Goal: Information Seeking & Learning: Learn about a topic

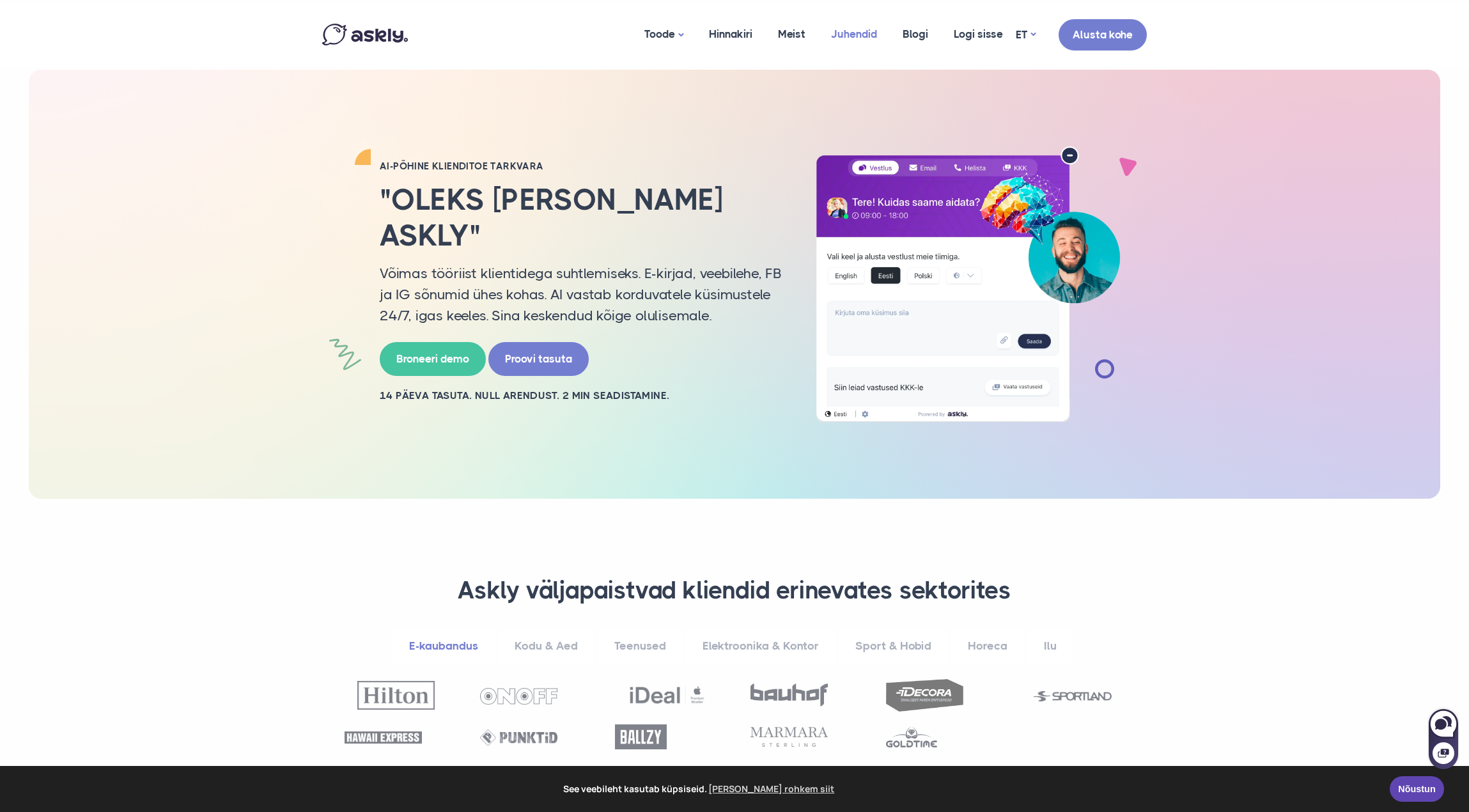
click at [850, 27] on link "Juhendid" at bounding box center [854, 35] width 72 height 62
click at [708, 42] on link "Hinnakiri" at bounding box center [731, 35] width 69 height 62
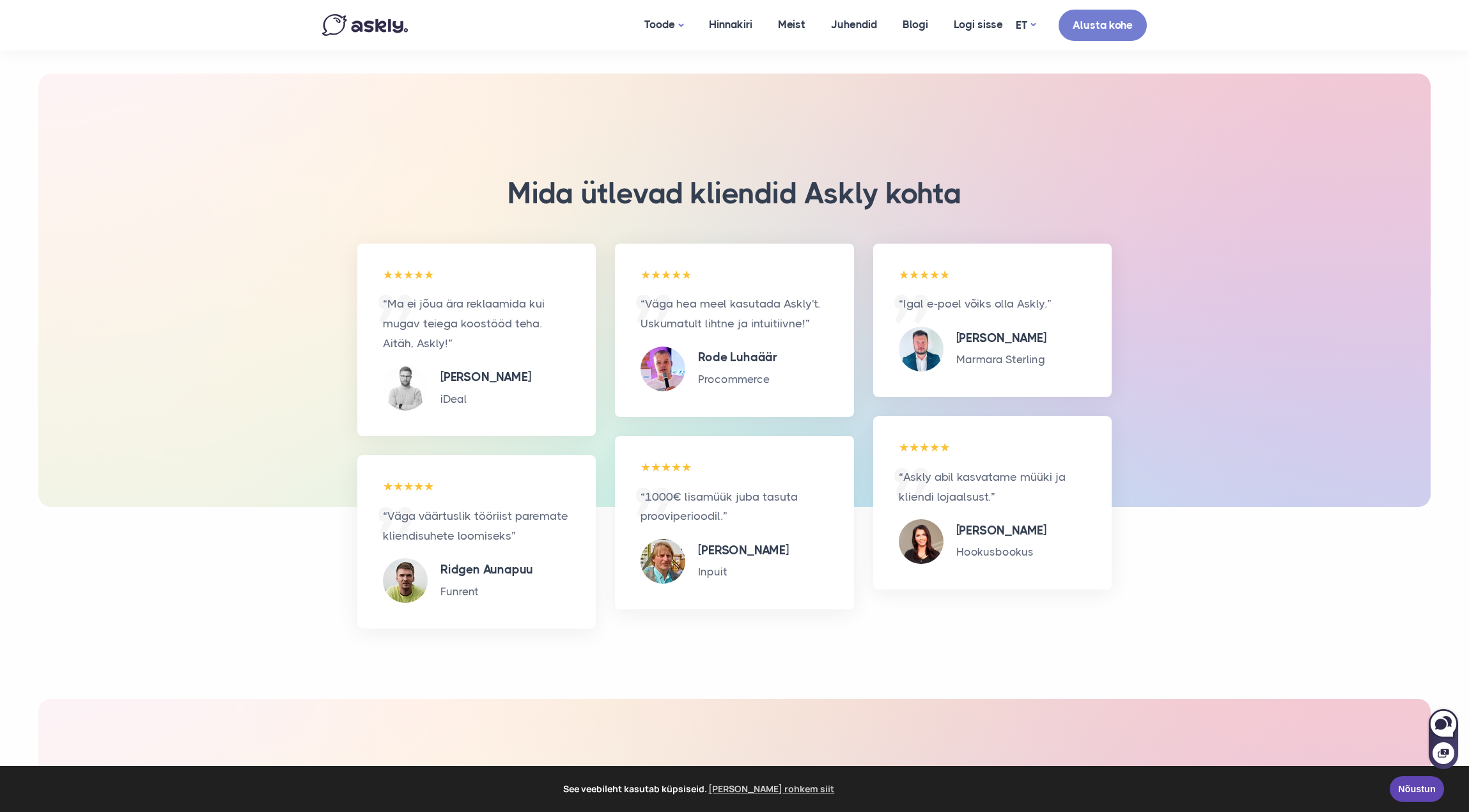
scroll to position [1279, 0]
